Goal: Task Accomplishment & Management: Manage account settings

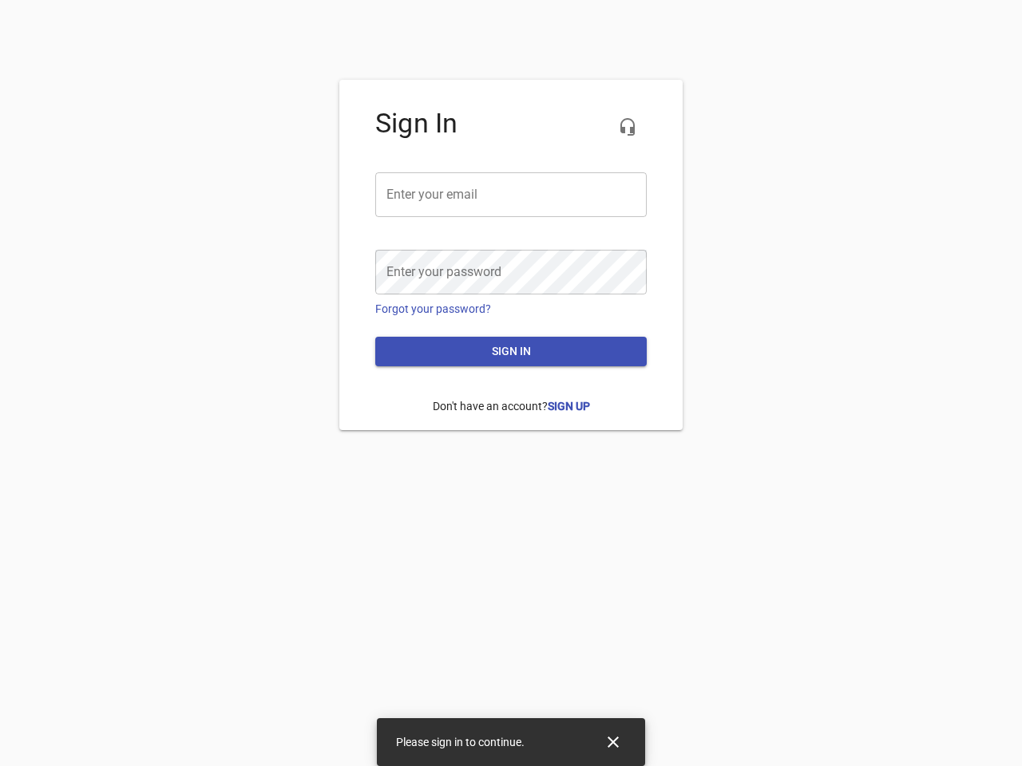
click at [627, 127] on icon "button" at bounding box center [627, 126] width 19 height 19
click at [511, 195] on input "email" at bounding box center [510, 194] width 271 height 45
click at [613, 742] on icon "Close" at bounding box center [612, 742] width 11 height 11
